Goal: Information Seeking & Learning: Learn about a topic

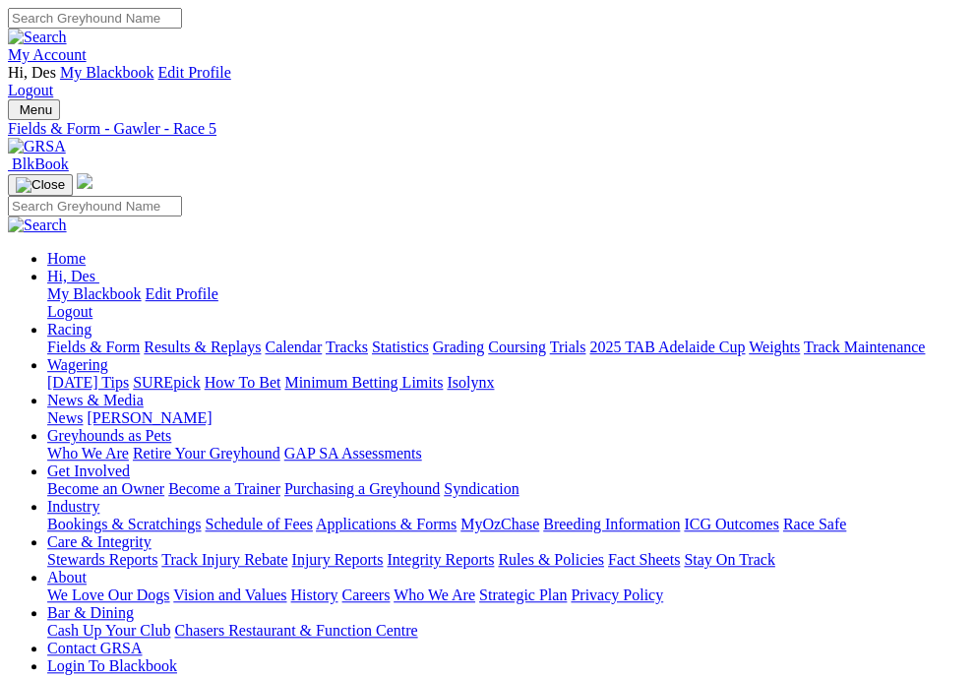
scroll to position [0, 1]
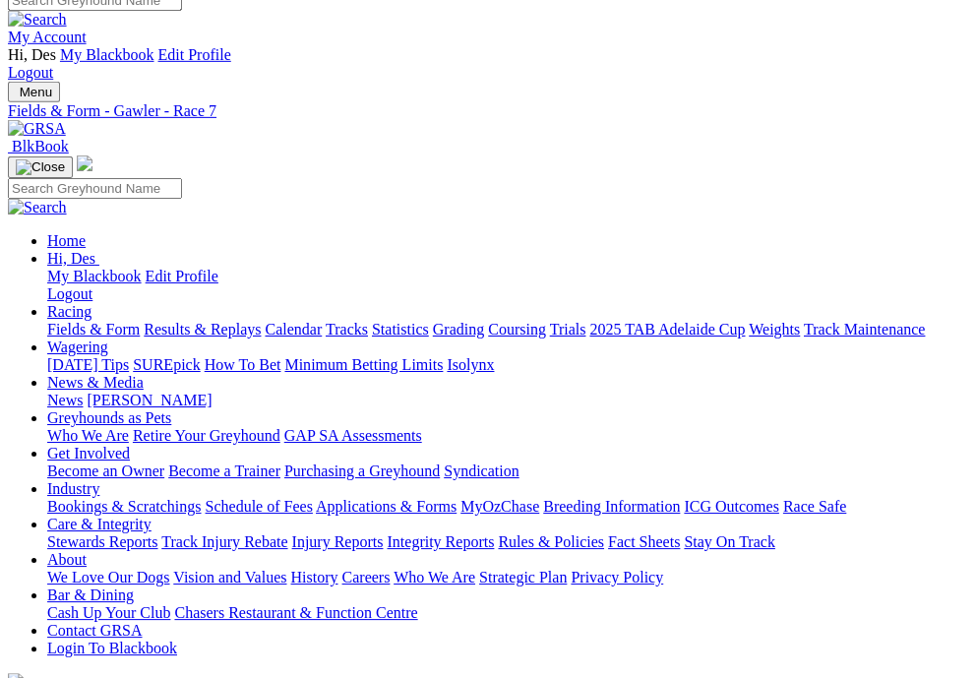
scroll to position [20, 0]
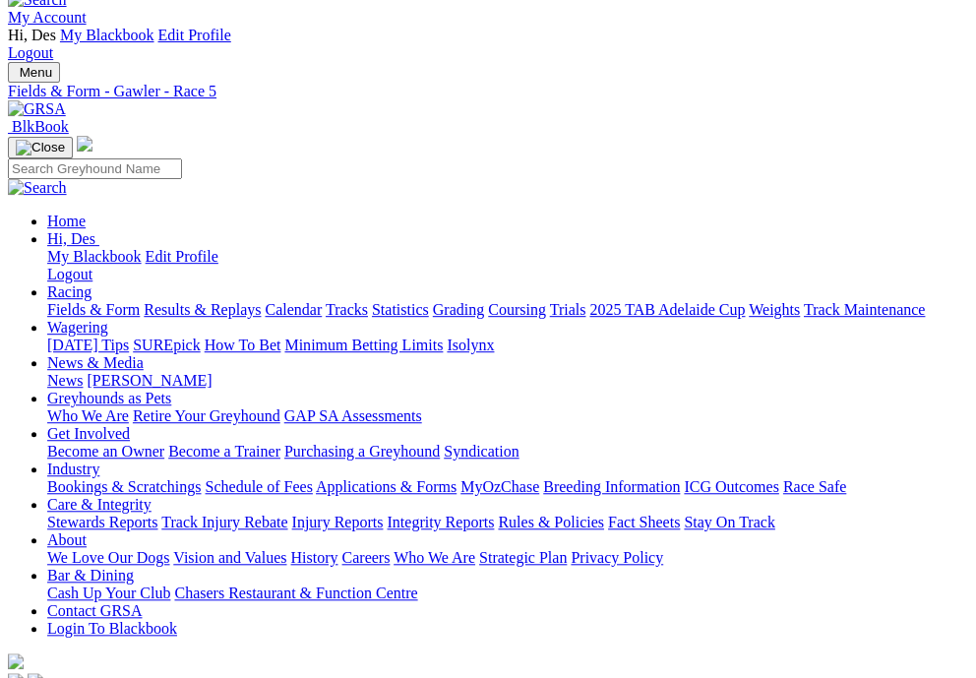
scroll to position [83, 0]
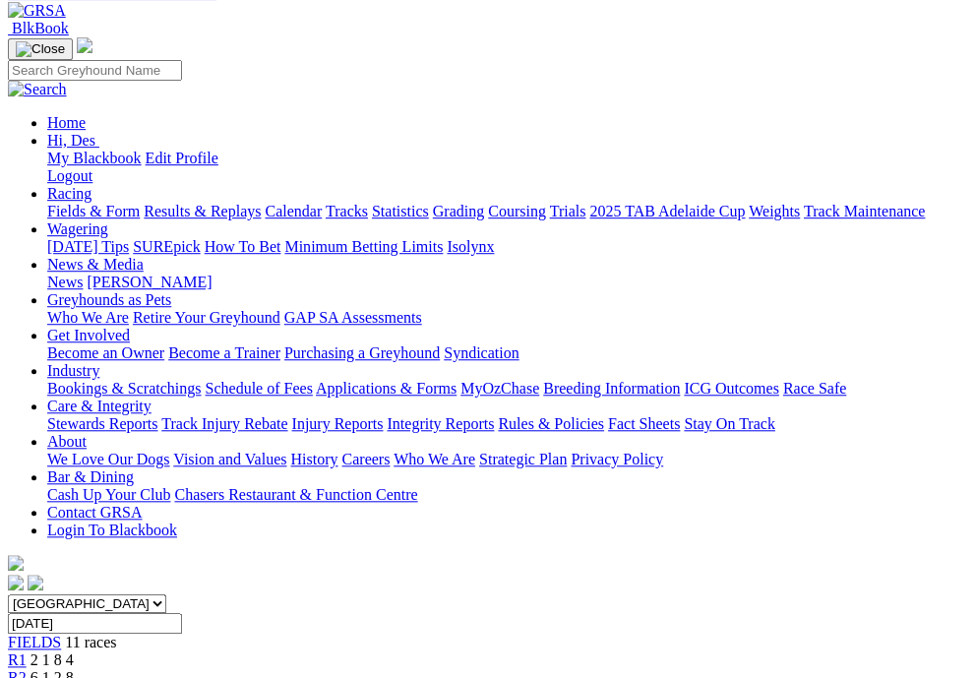
scroll to position [210, 0]
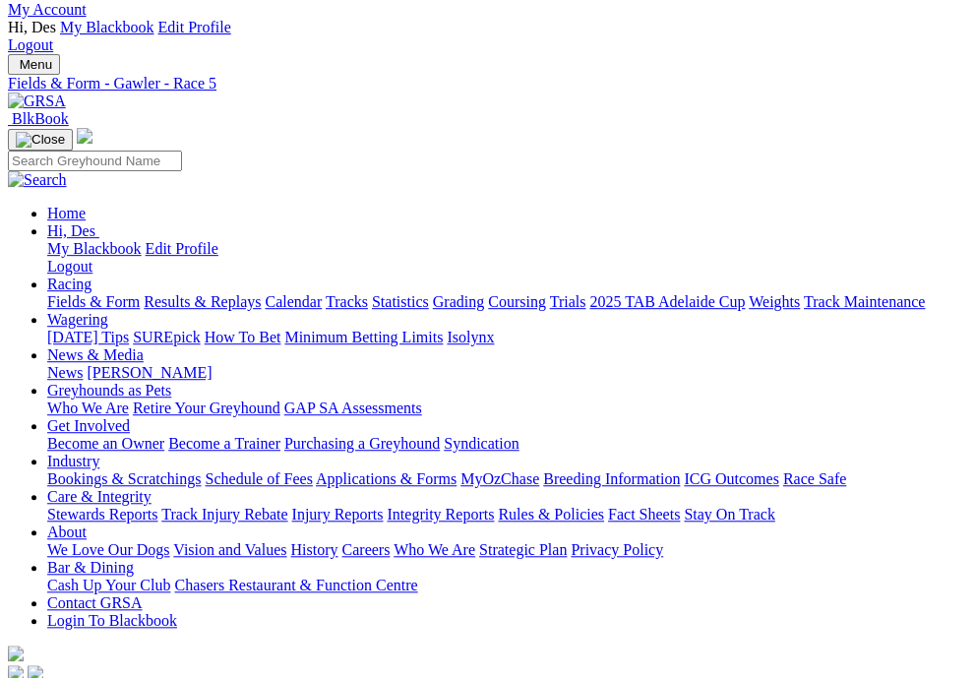
scroll to position [0, 0]
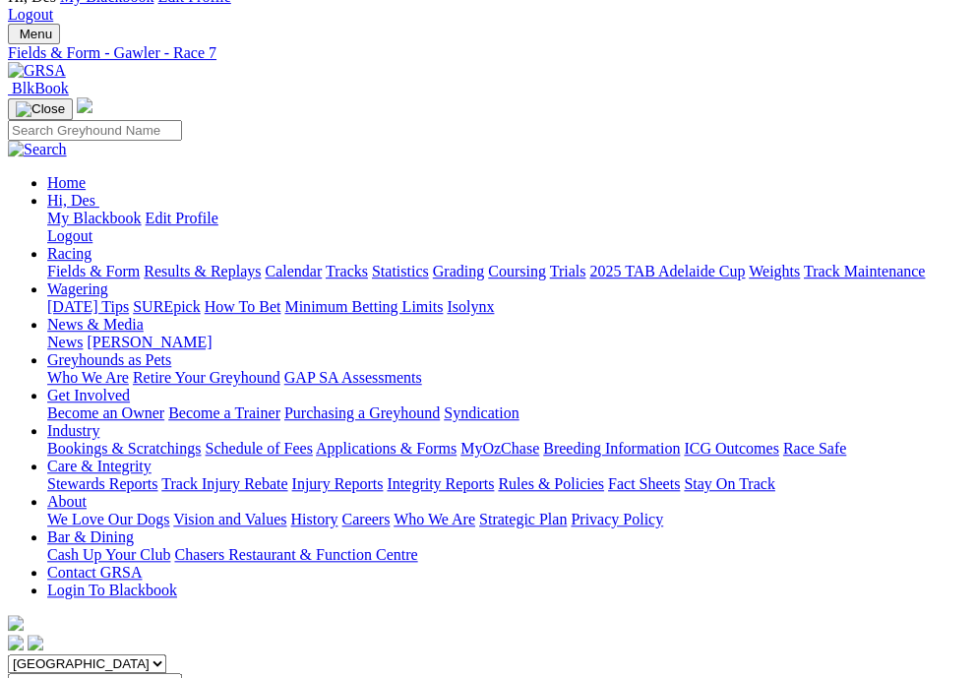
drag, startPoint x: 536, startPoint y: 80, endPoint x: 500, endPoint y: 210, distance: 134.9
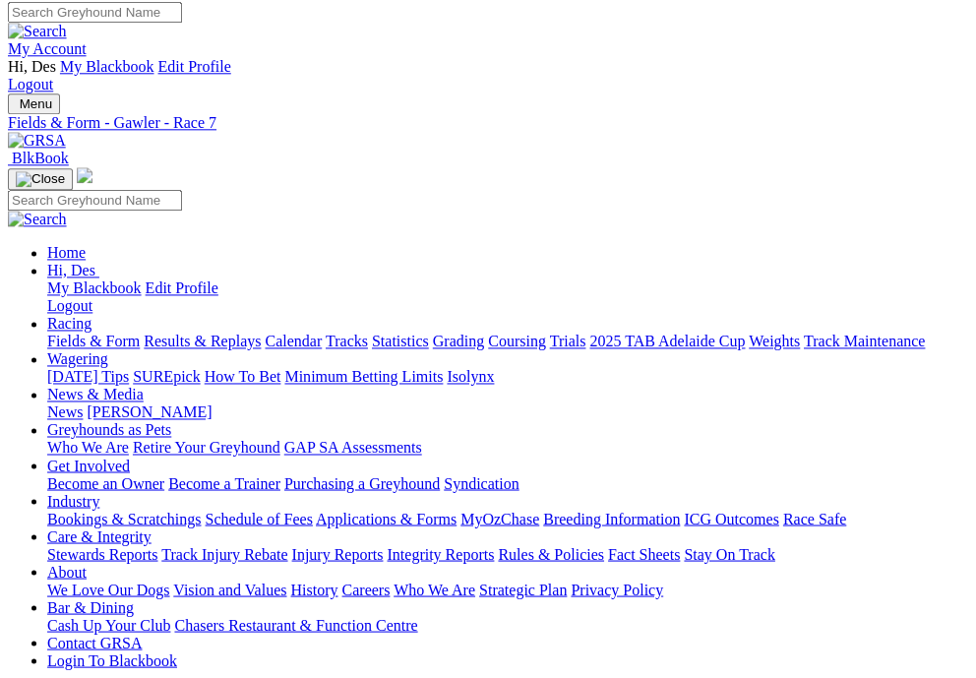
scroll to position [2, 0]
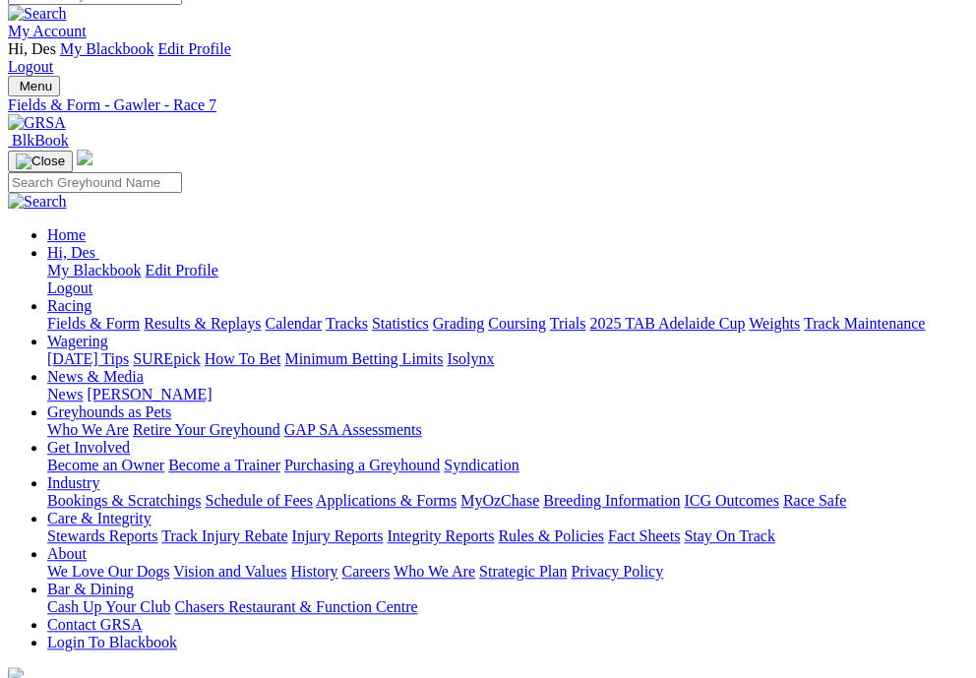
scroll to position [35, 0]
